Goal: Browse casually: Explore the website without a specific task or goal

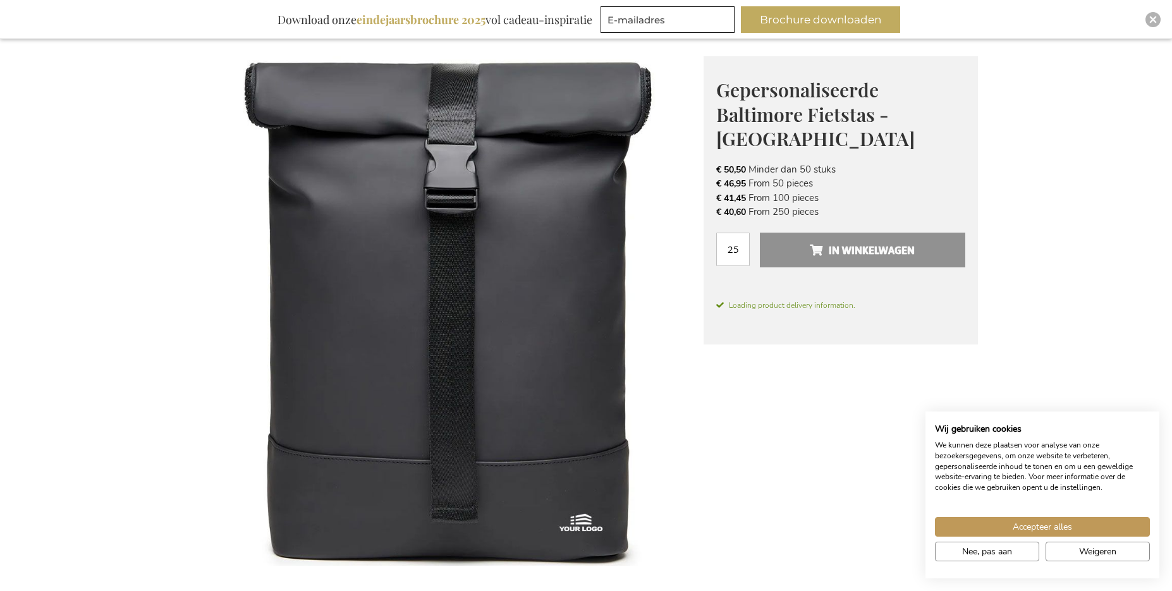
scroll to position [170, 0]
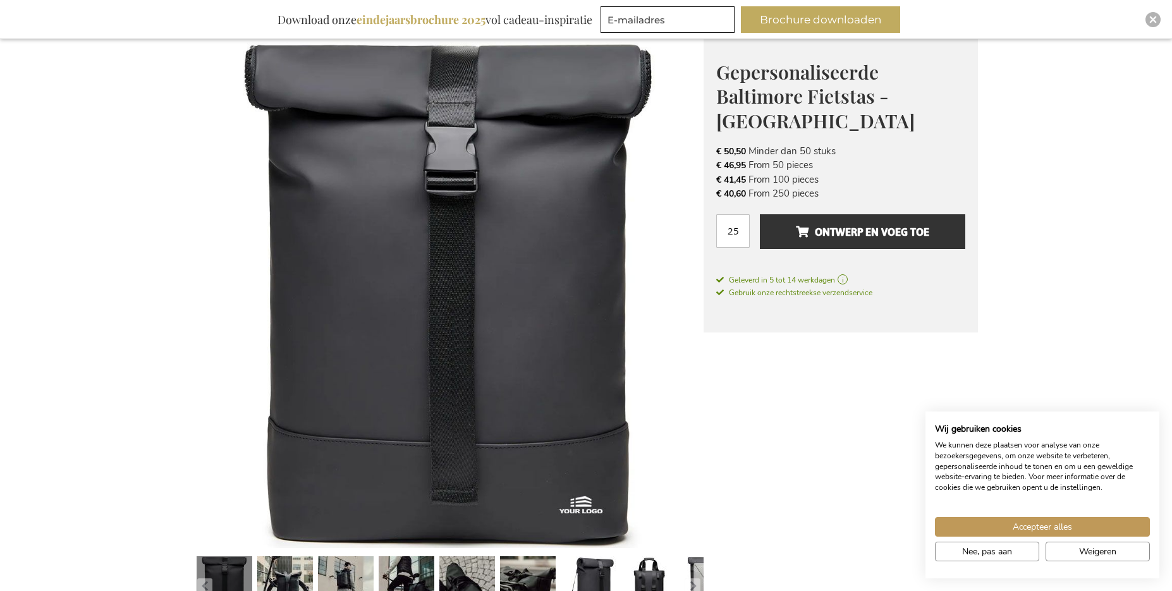
click at [531, 289] on img at bounding box center [449, 294] width 510 height 510
click at [524, 563] on link at bounding box center [528, 586] width 56 height 70
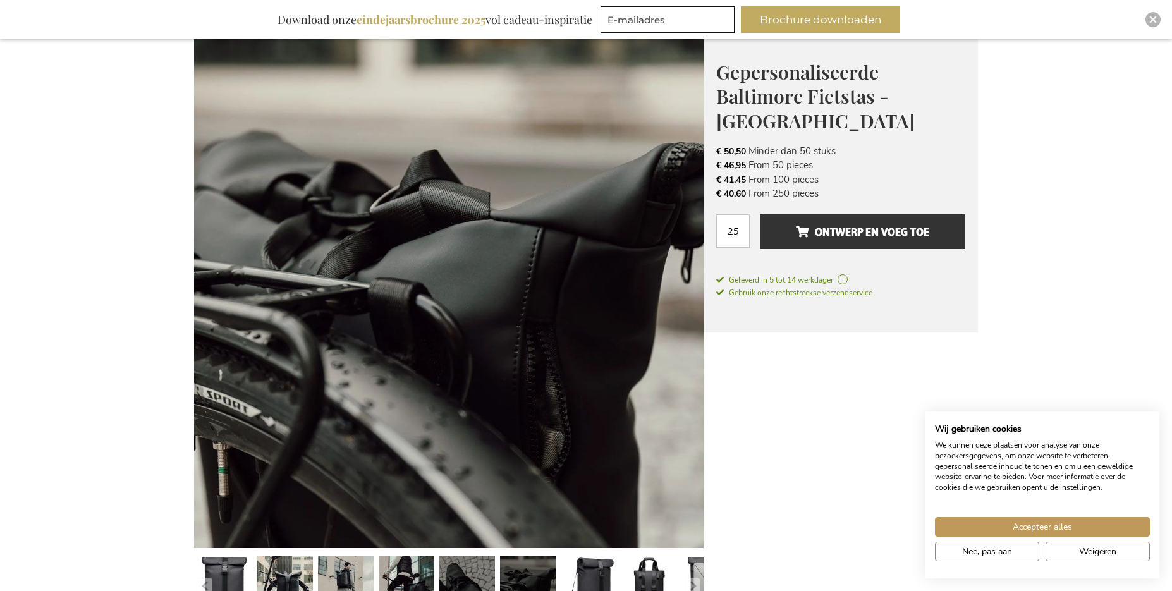
click at [461, 565] on link at bounding box center [467, 586] width 56 height 70
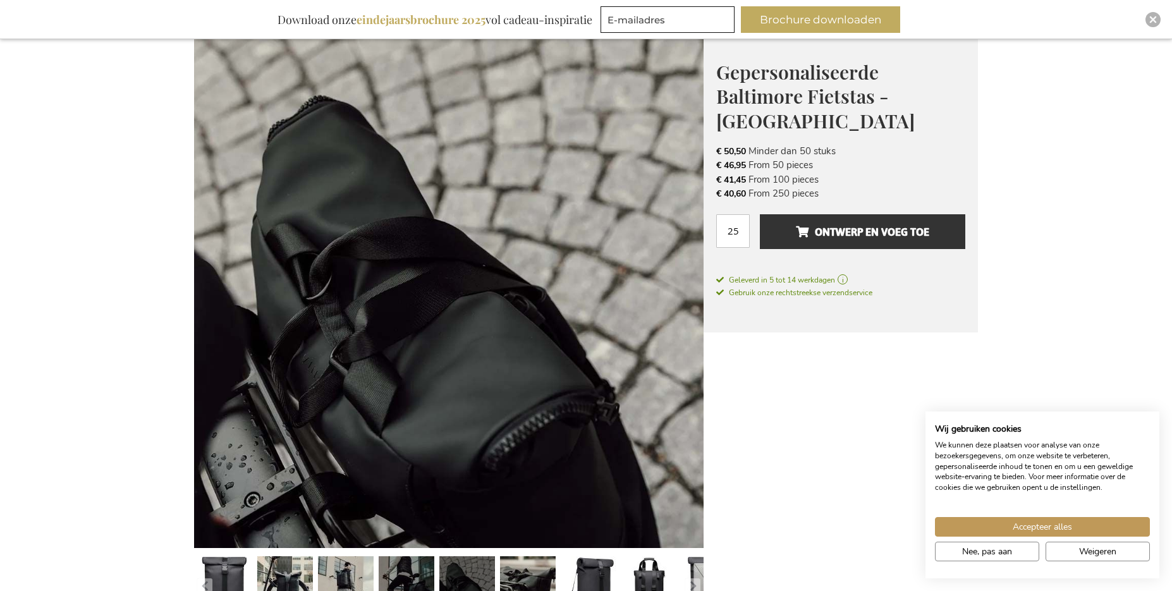
click at [391, 578] on link at bounding box center [407, 586] width 56 height 70
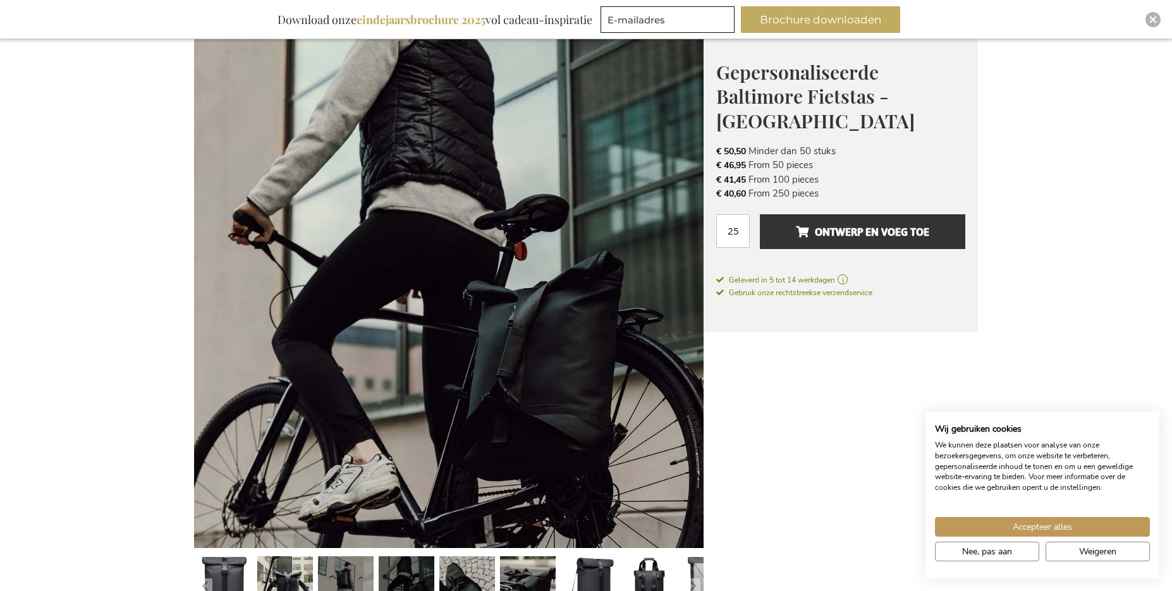
click at [335, 577] on link at bounding box center [346, 586] width 56 height 70
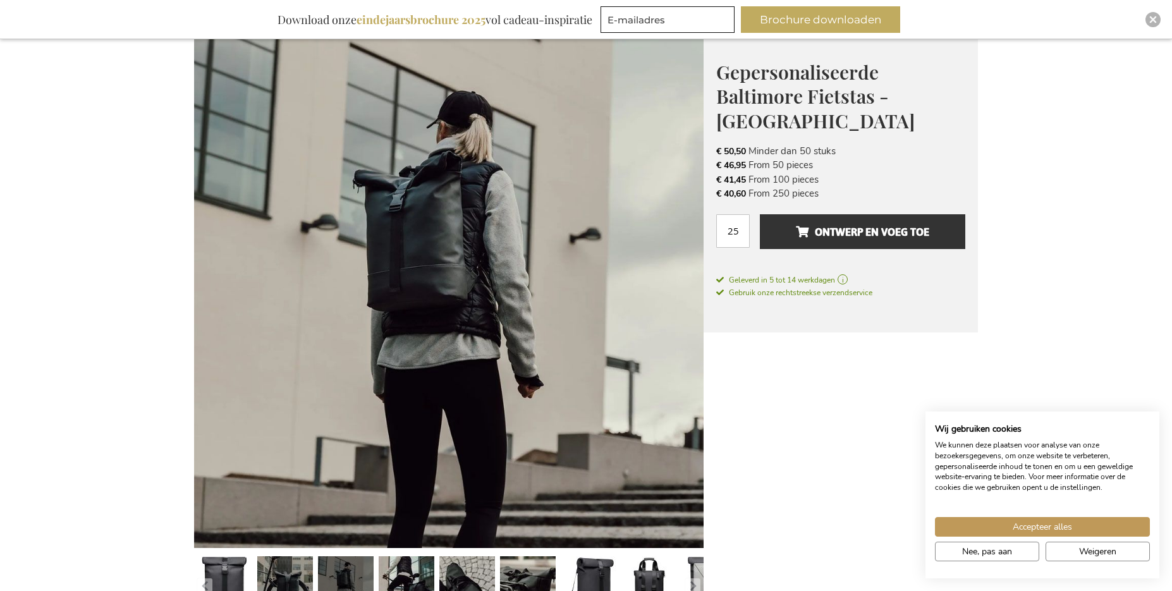
click at [288, 574] on link at bounding box center [285, 586] width 56 height 70
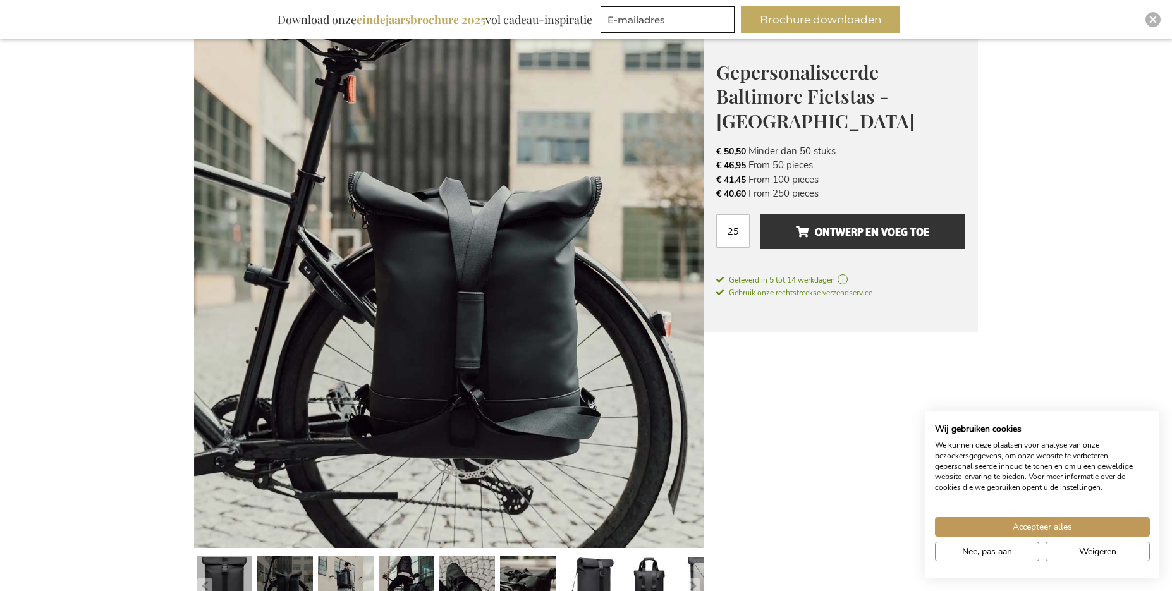
click at [233, 578] on link at bounding box center [225, 586] width 56 height 70
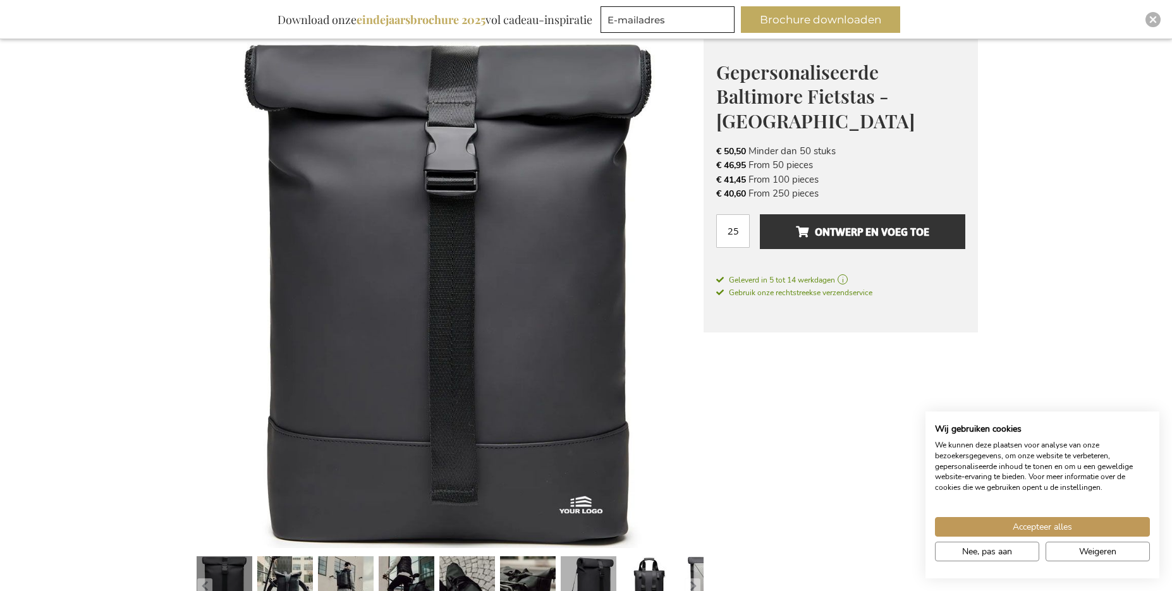
click at [614, 576] on link at bounding box center [589, 586] width 56 height 70
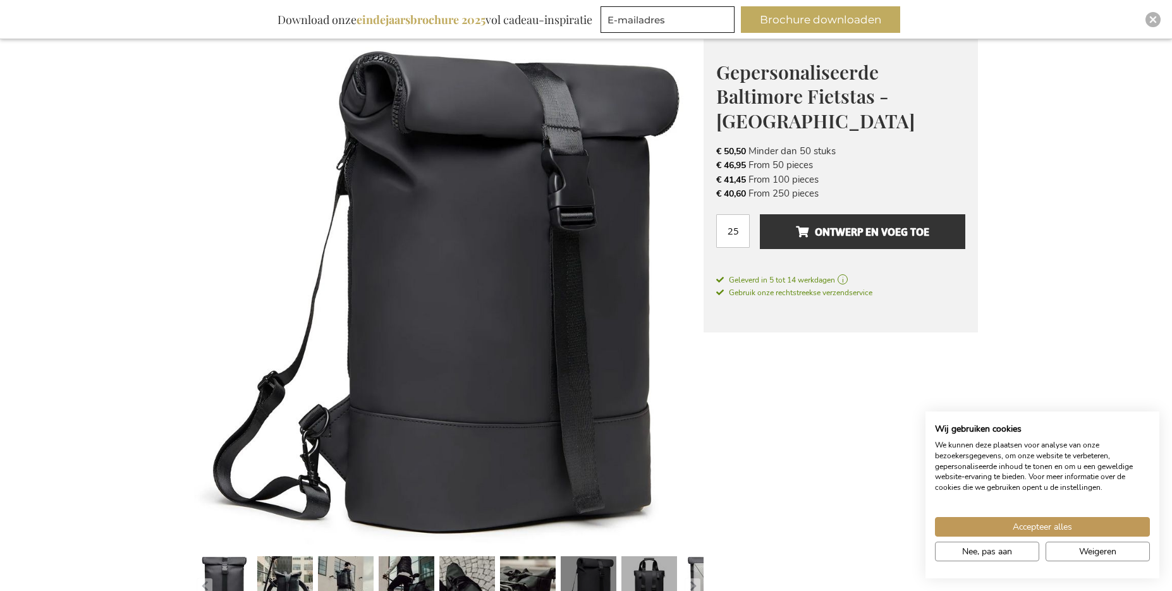
click at [667, 582] on link at bounding box center [650, 586] width 56 height 70
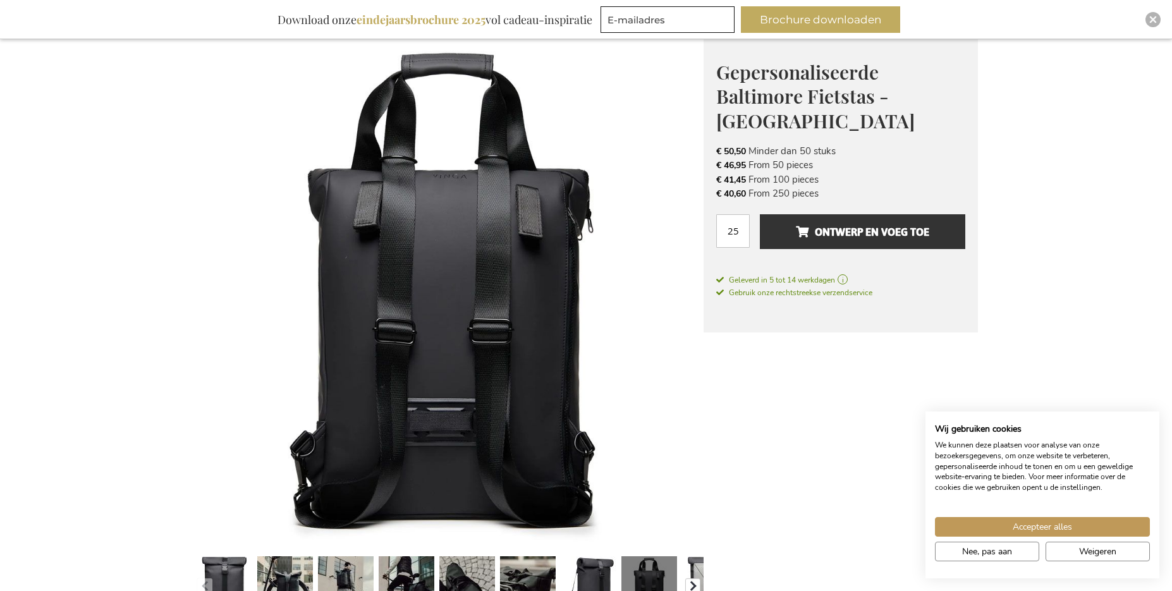
click at [694, 581] on button "button" at bounding box center [692, 586] width 15 height 15
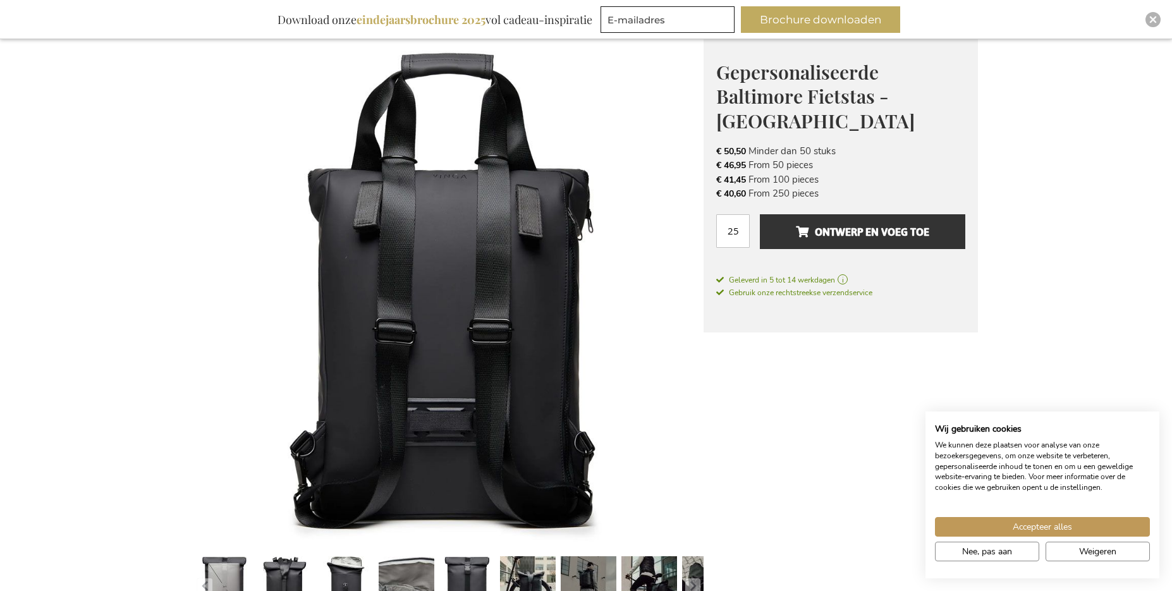
click at [599, 571] on link at bounding box center [589, 586] width 56 height 70
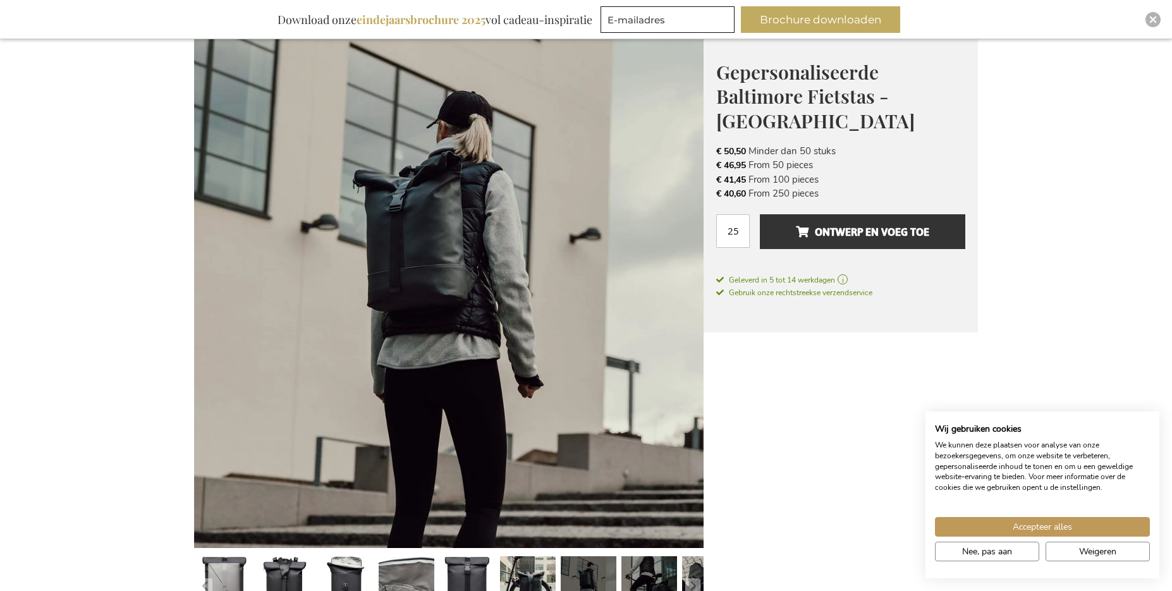
click at [649, 574] on link at bounding box center [650, 586] width 56 height 70
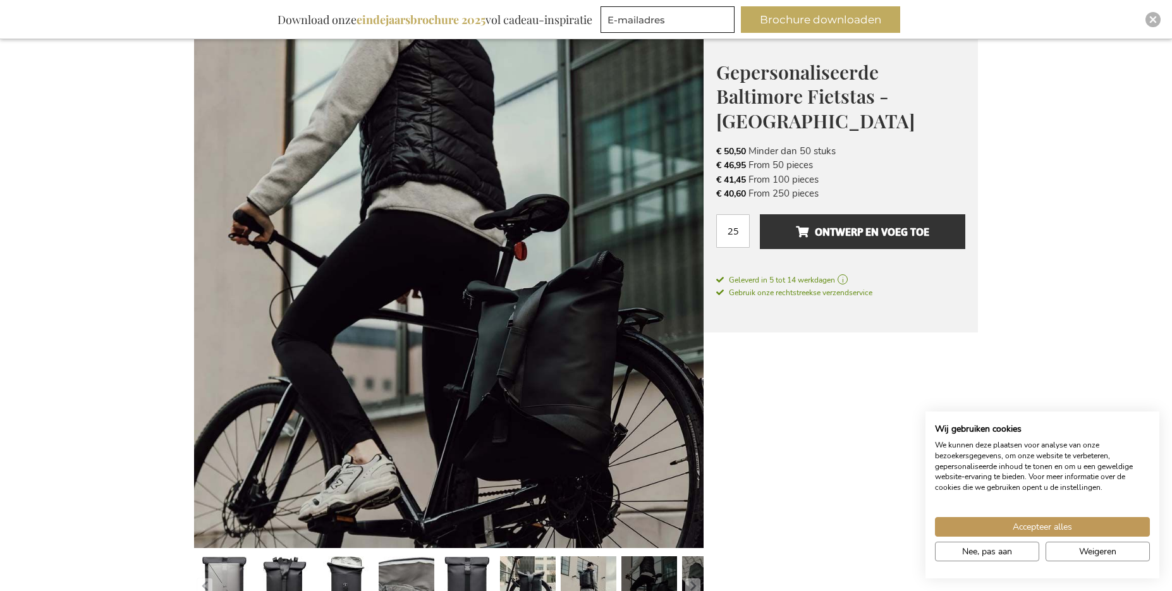
click at [696, 574] on link at bounding box center [710, 586] width 56 height 70
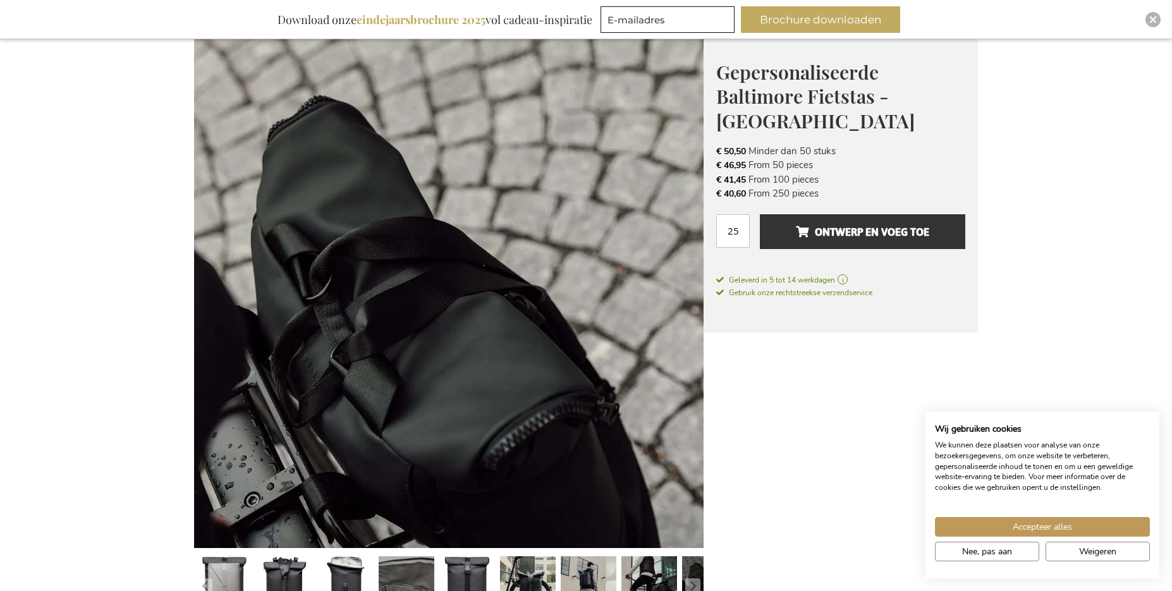
click at [398, 572] on link at bounding box center [407, 586] width 56 height 70
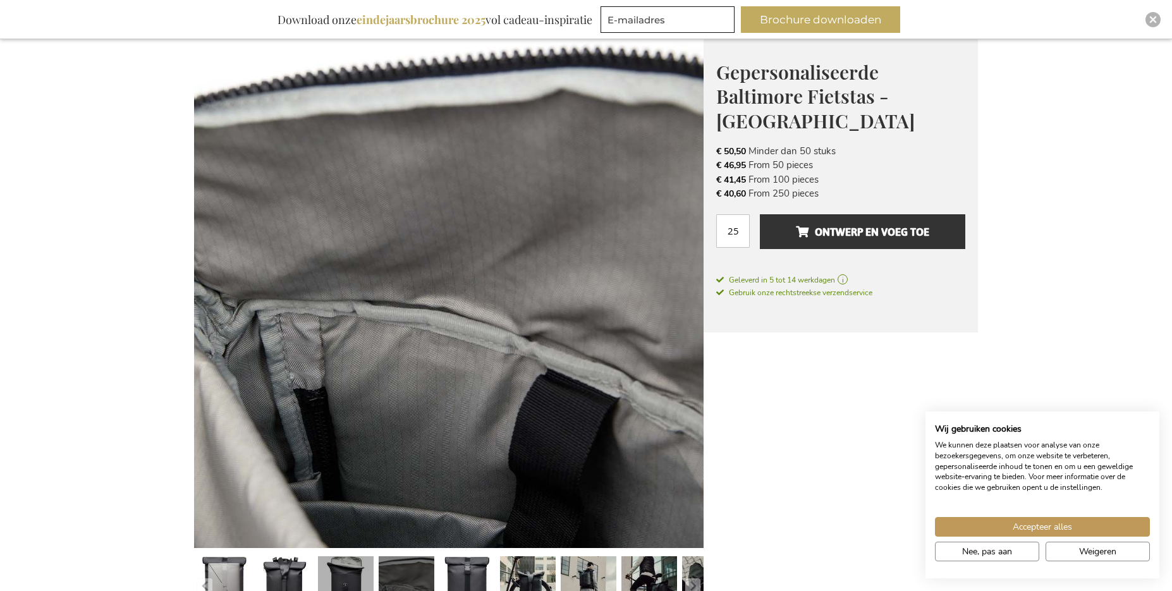
click at [328, 579] on link at bounding box center [346, 586] width 56 height 70
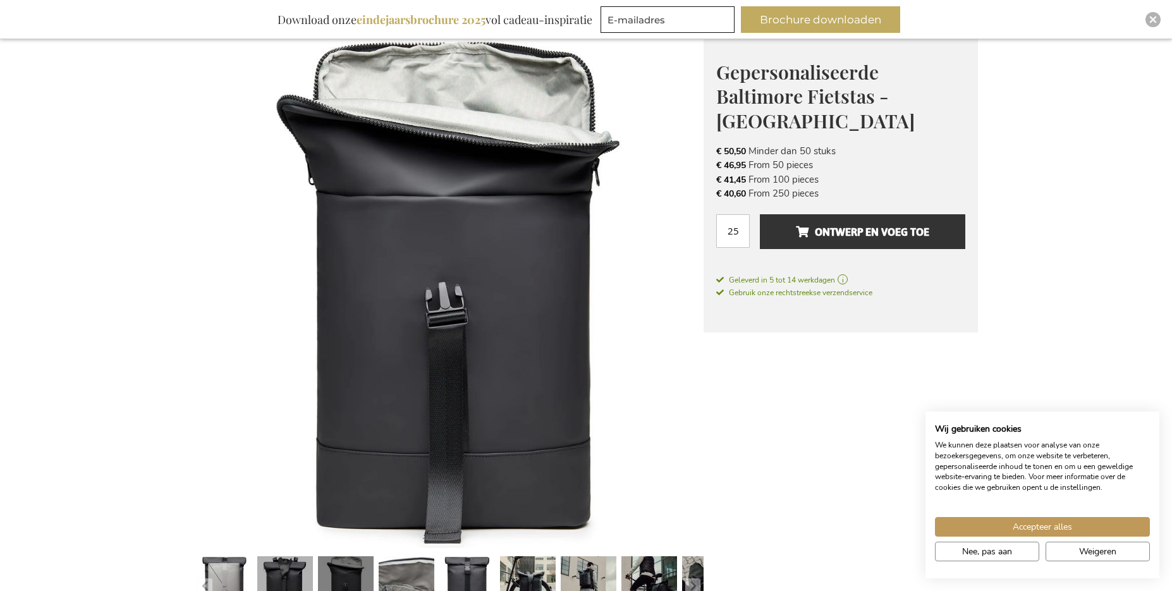
click at [277, 566] on link at bounding box center [285, 586] width 56 height 70
